Goal: Find specific page/section: Find specific page/section

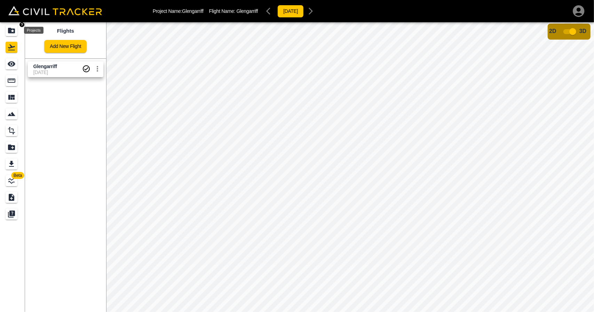
click at [13, 30] on icon "Projects" at bounding box center [11, 31] width 7 height 6
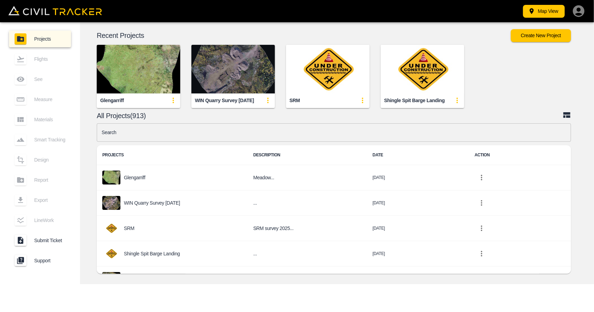
click at [220, 70] on img "button" at bounding box center [232, 69] width 83 height 49
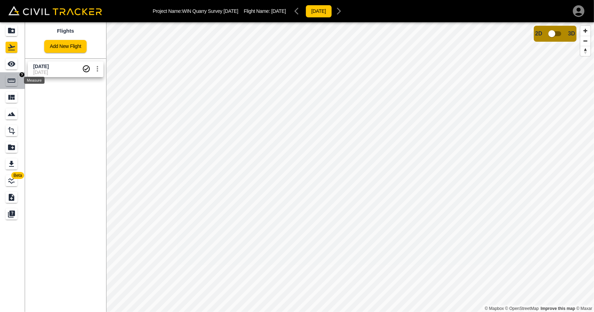
click at [14, 82] on icon "Measure" at bounding box center [12, 81] width 8 height 4
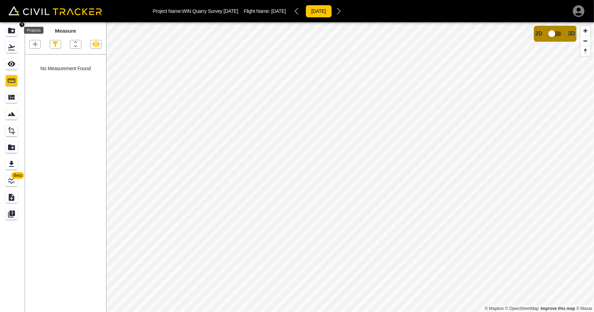
click at [11, 27] on icon "Projects" at bounding box center [11, 30] width 8 height 8
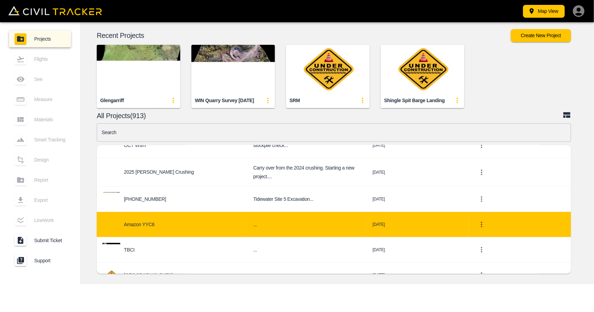
scroll to position [139, 0]
